Goal: Information Seeking & Learning: Learn about a topic

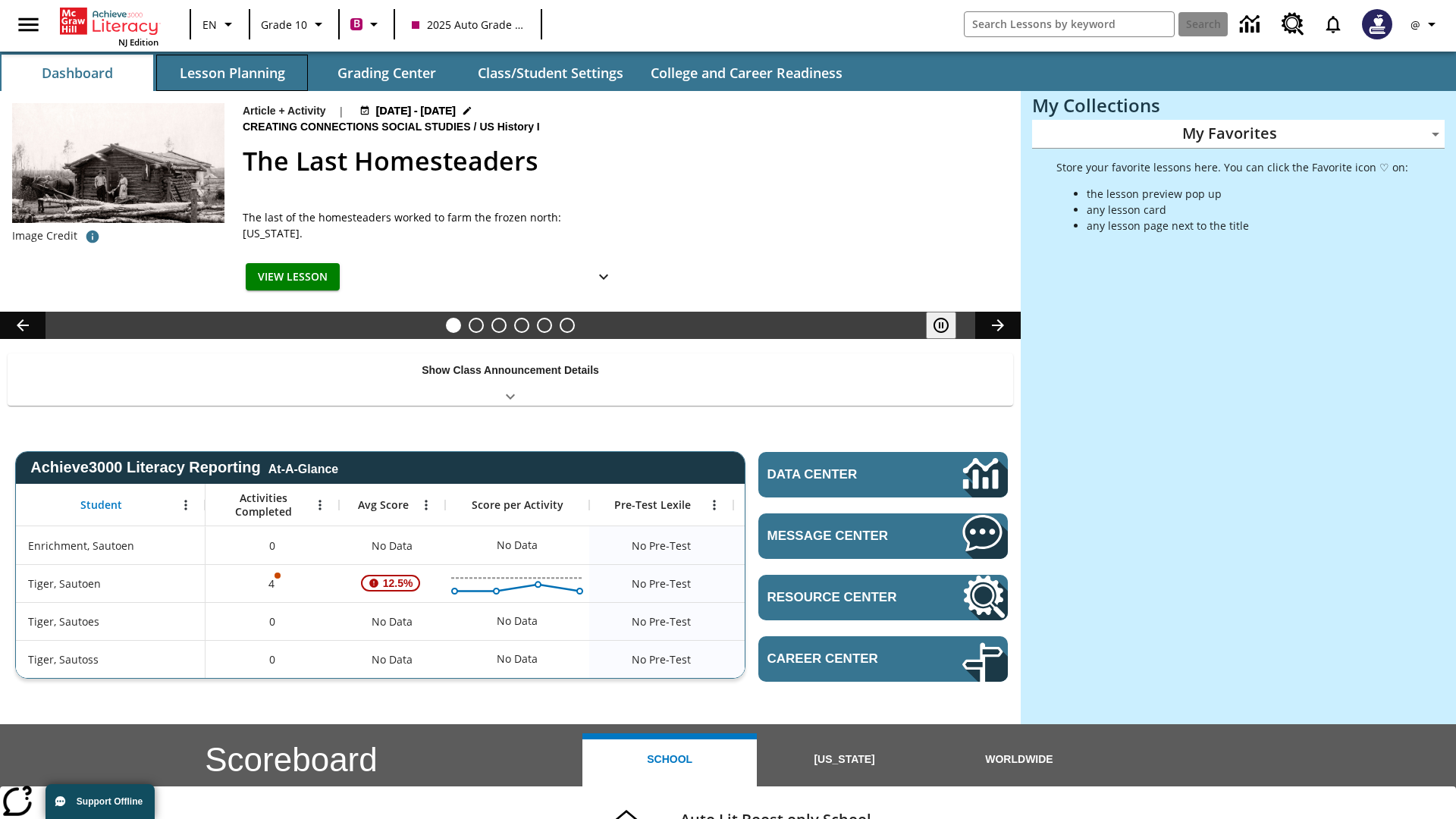
click at [232, 73] on button "Lesson Planning" at bounding box center [232, 72] width 151 height 36
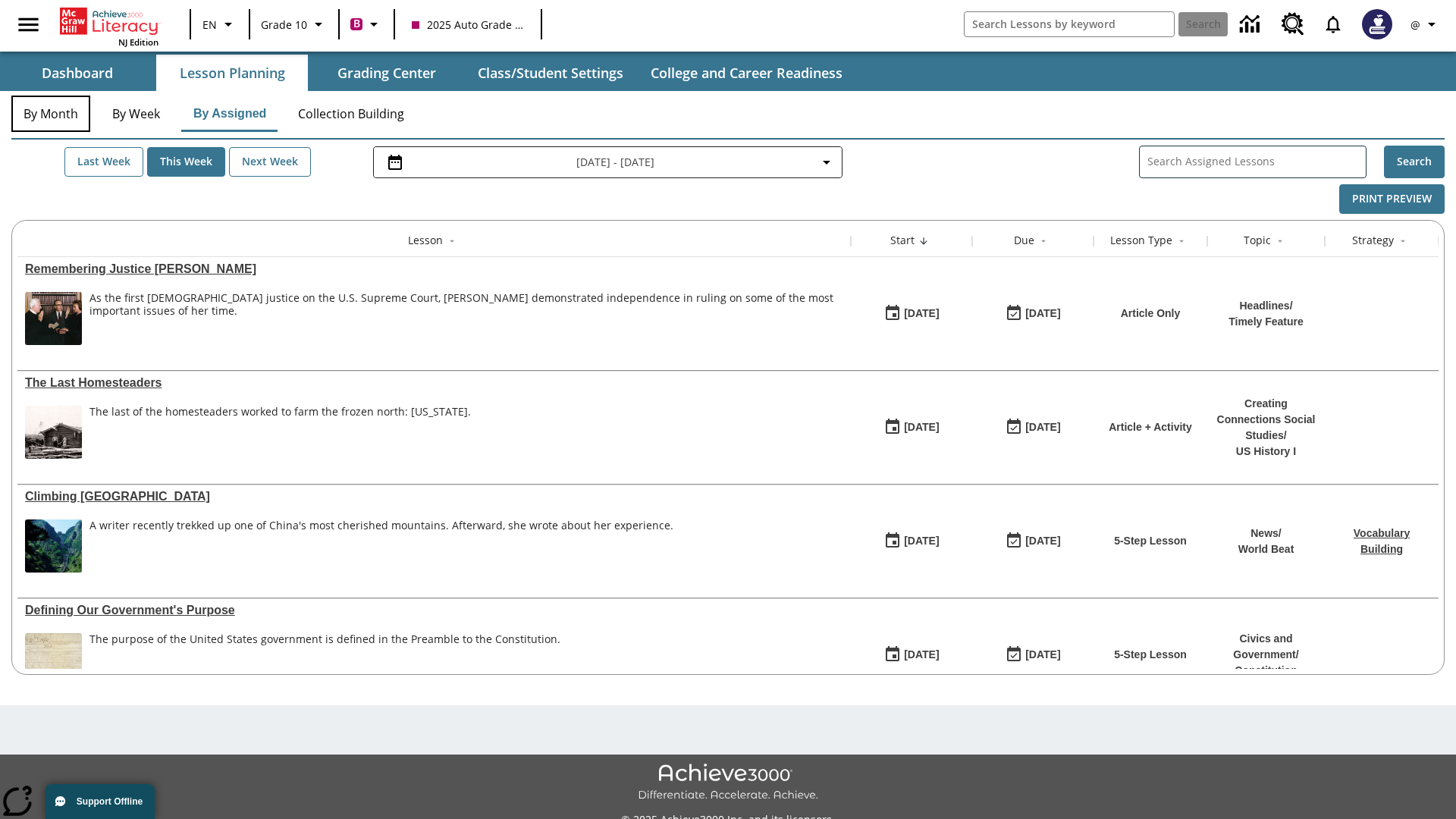
click at [50, 114] on button "By Month" at bounding box center [50, 113] width 79 height 36
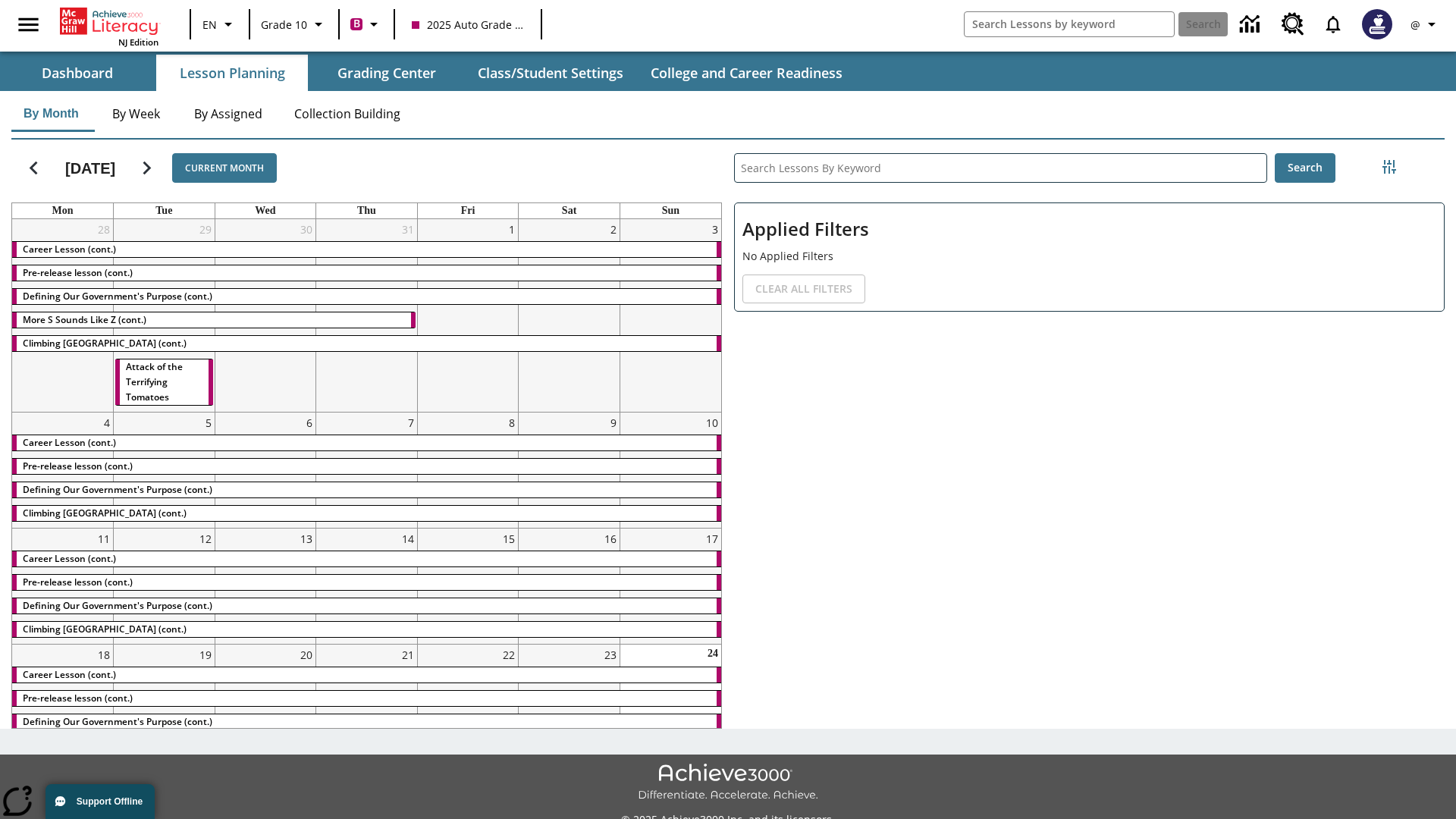
click at [366, 251] on div "Career Lesson (cont.)" at bounding box center [366, 250] width 709 height 15
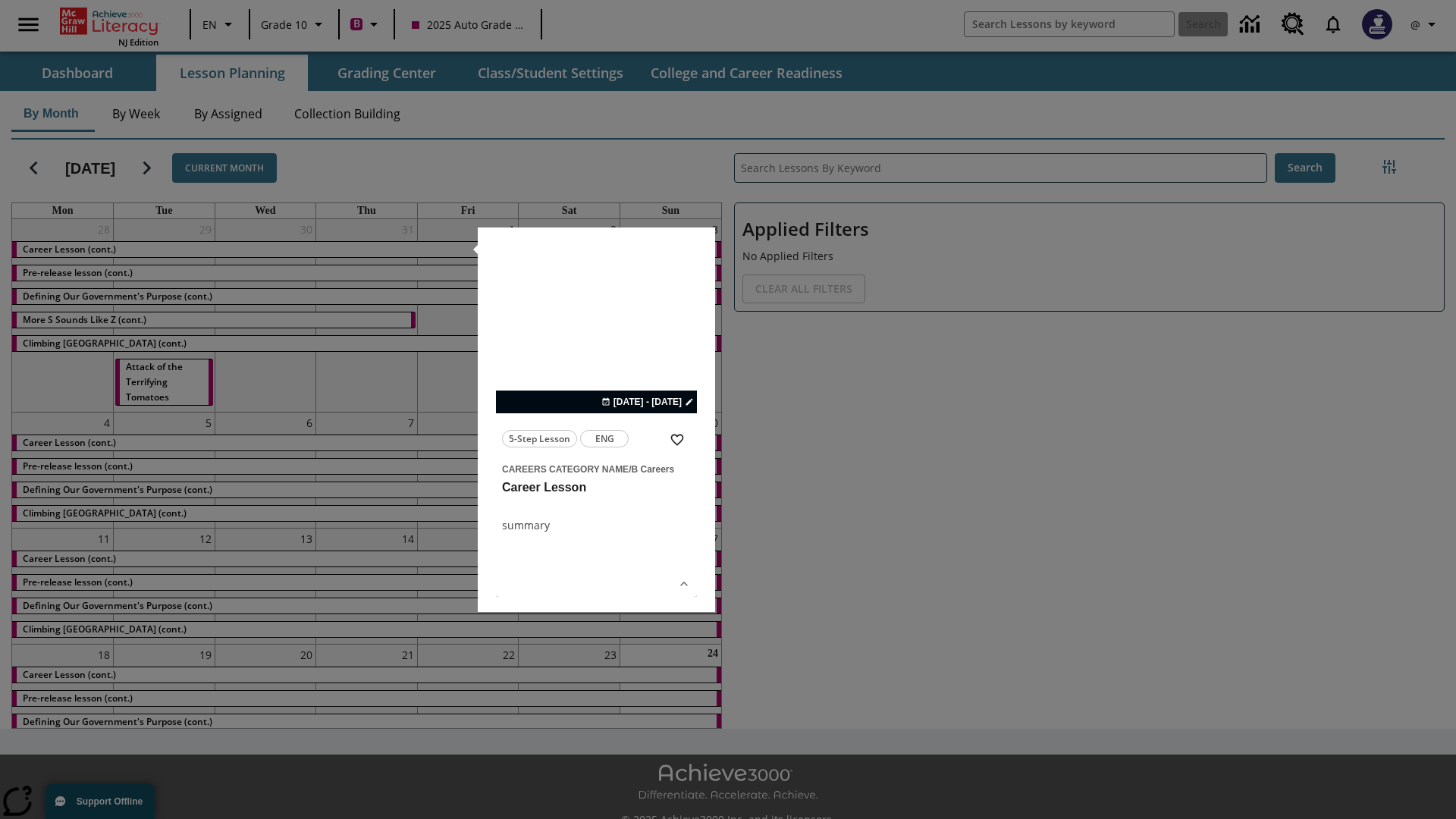
scroll to position [34, 0]
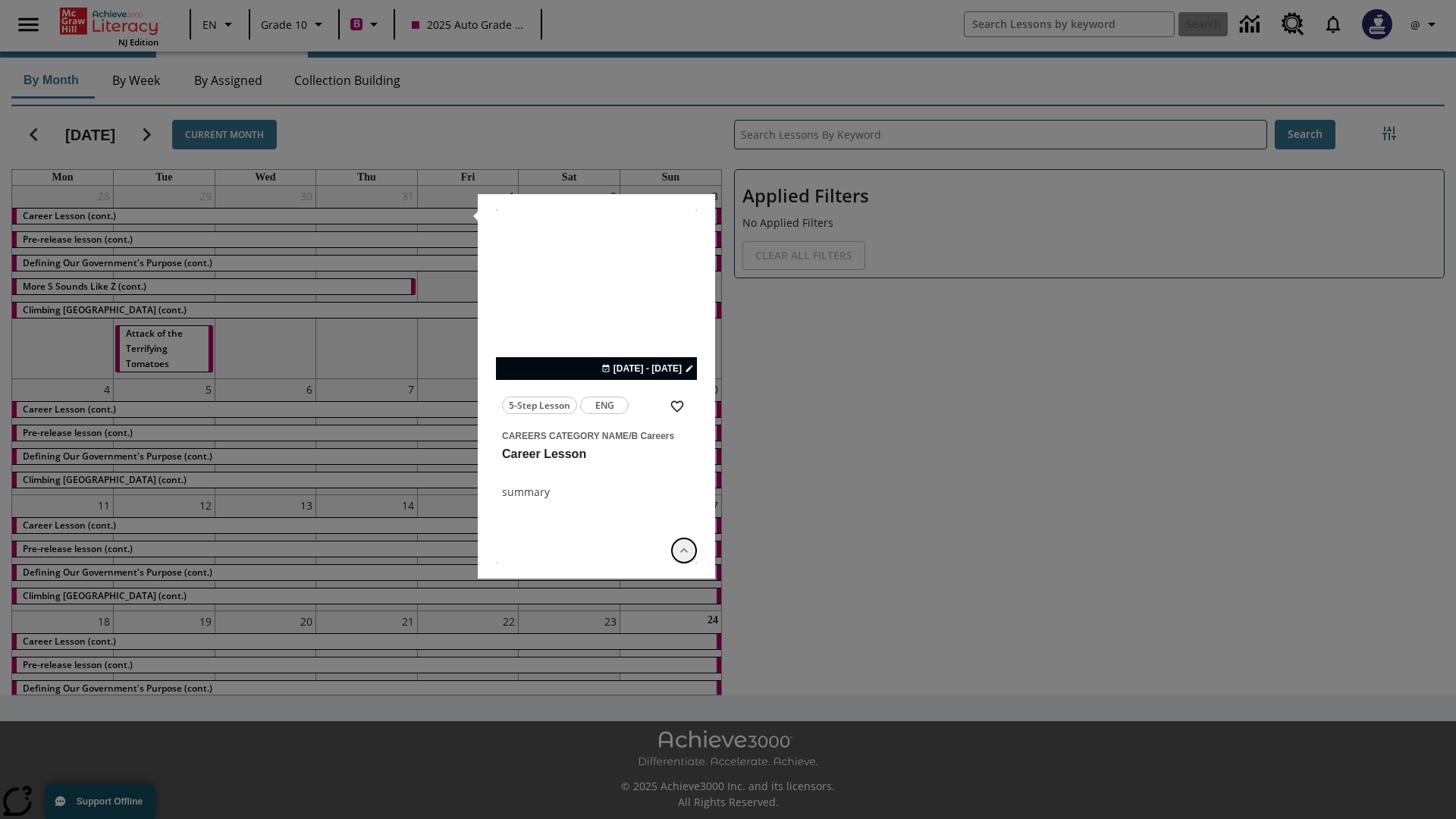
click at [684, 550] on icon "Show Details" at bounding box center [684, 551] width 15 height 15
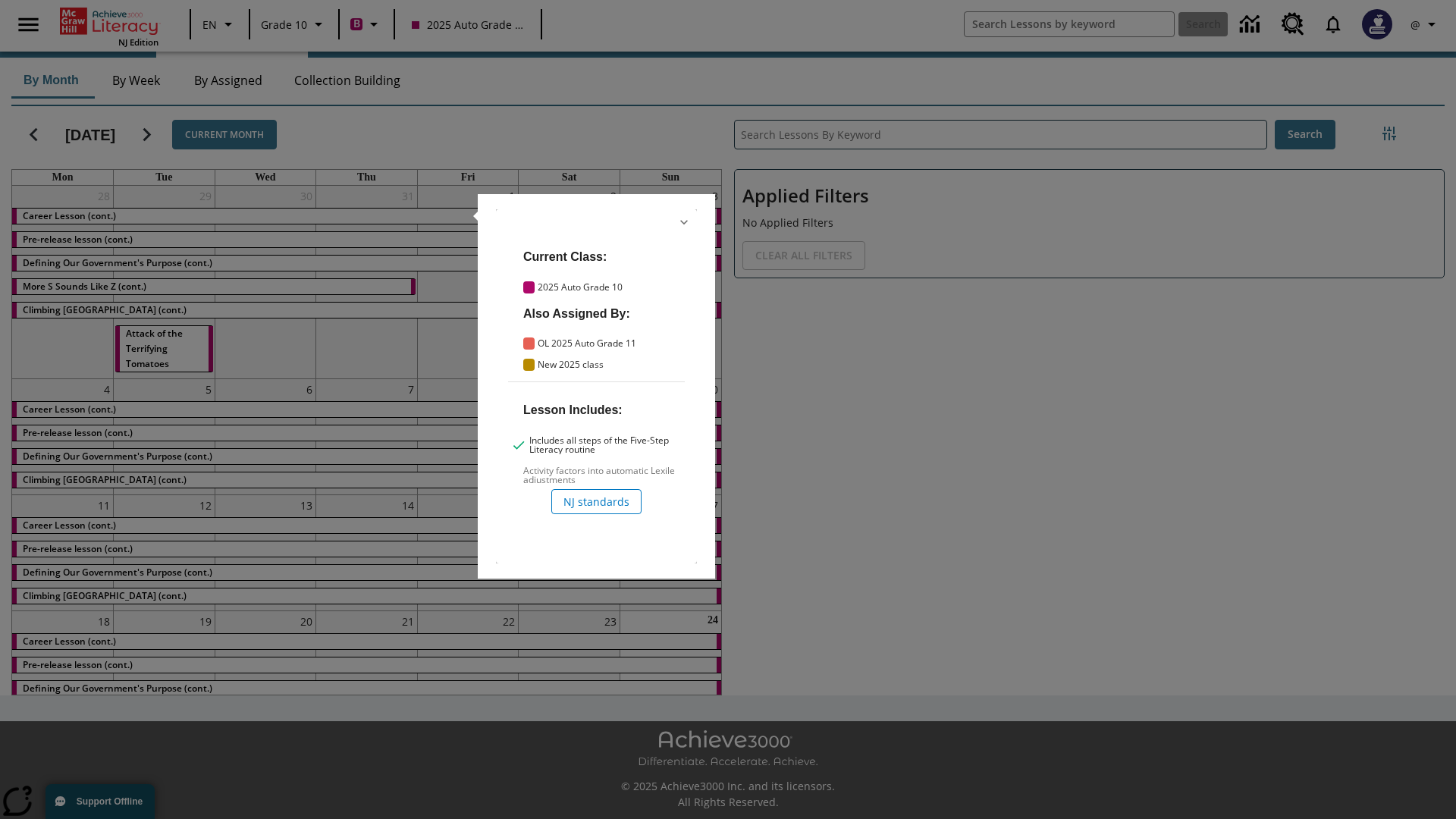
click at [684, 223] on icon "Hide Details" at bounding box center [684, 223] width 15 height 15
